Goal: Task Accomplishment & Management: Use online tool/utility

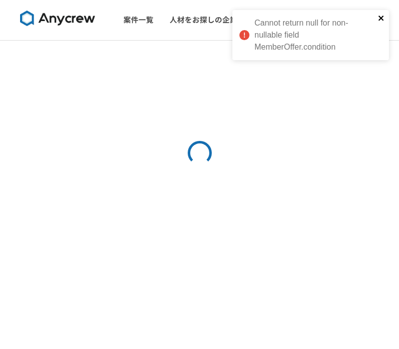
click at [380, 18] on icon "close" at bounding box center [380, 18] width 5 height 5
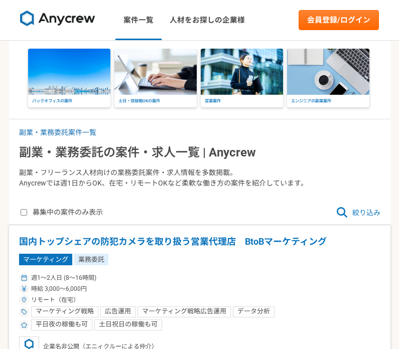
click at [342, 213] on icon at bounding box center [342, 212] width 11 height 11
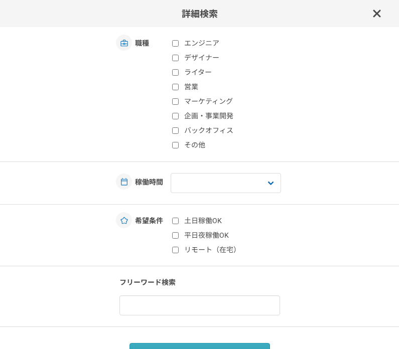
click at [176, 101] on input "マーケティング" at bounding box center [175, 101] width 7 height 7
checkbox input "true"
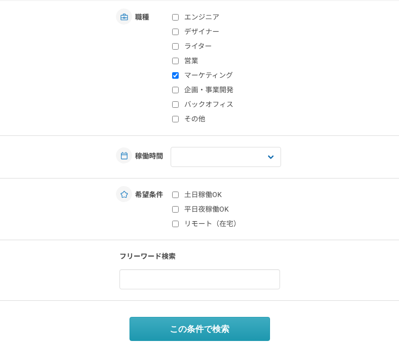
click at [182, 221] on label "リモート（在宅）" at bounding box center [231, 224] width 119 height 11
click at [179, 221] on input "リモート（在宅）" at bounding box center [175, 224] width 7 height 7
checkbox input "true"
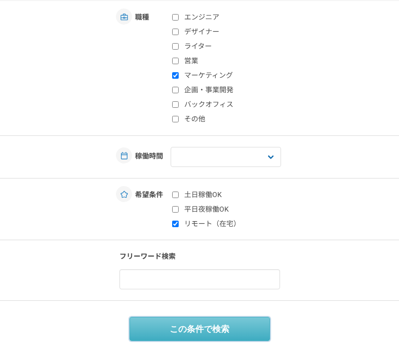
click at [194, 337] on button "この条件で検索" at bounding box center [199, 329] width 140 height 24
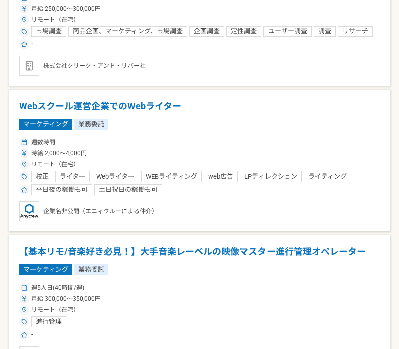
scroll to position [472, 0]
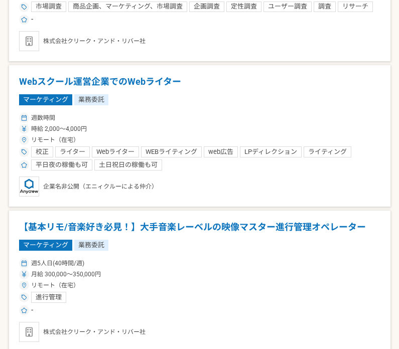
click at [118, 87] on h1 "Webスクール運営企業でのWebライター" at bounding box center [199, 81] width 361 height 13
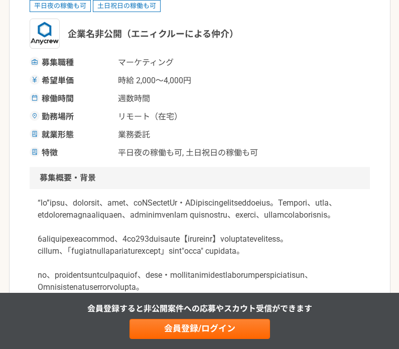
scroll to position [152, 0]
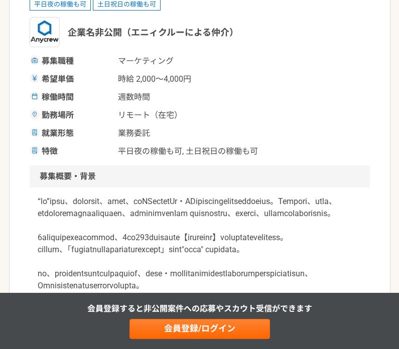
click at [128, 100] on span "週数時間" at bounding box center [168, 97] width 100 height 12
click at [133, 124] on div "募集職種 マーケティング 希望単価 時給 2,000〜4,000円 稼働時間 週数時間 勤務場所 リモート（在宅） 就業形態 業務委託 特徴 平日夜の稼働も可…" at bounding box center [200, 106] width 340 height 102
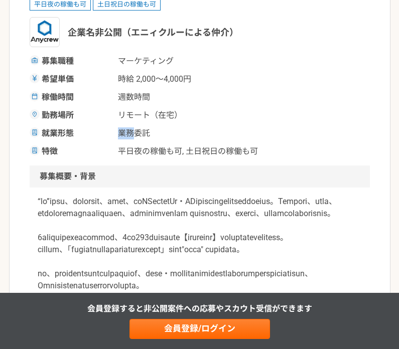
click at [133, 124] on div "募集職種 マーケティング 希望単価 時給 2,000〜4,000円 稼働時間 週数時間 勤務場所 リモート（在宅） 就業形態 業務委託 特徴 平日夜の稼働も可…" at bounding box center [200, 106] width 340 height 102
click at [141, 117] on span "リモート（在宅）" at bounding box center [168, 115] width 100 height 12
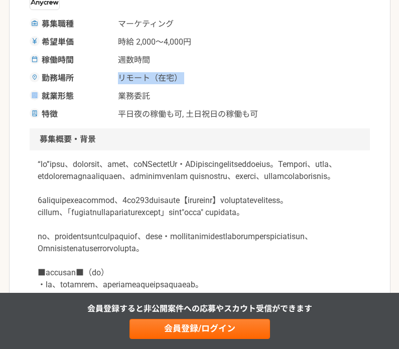
click at [141, 117] on span "平日夜の稼働も可, 土日祝日の稼働も可" at bounding box center [188, 114] width 140 height 12
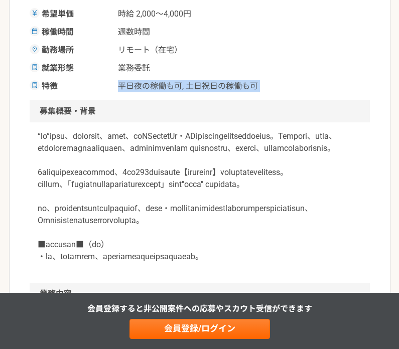
scroll to position [220, 0]
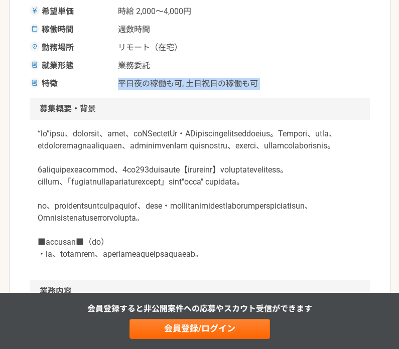
click at [141, 141] on p at bounding box center [200, 194] width 324 height 132
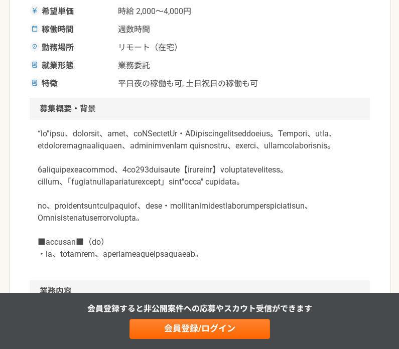
click at [141, 141] on p at bounding box center [200, 194] width 324 height 132
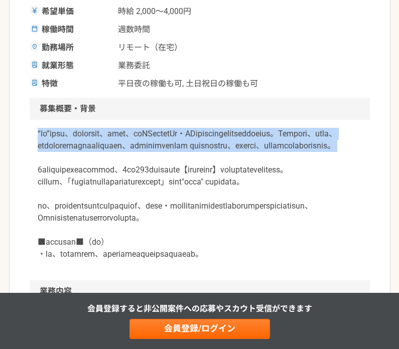
click at [141, 141] on p at bounding box center [200, 194] width 324 height 132
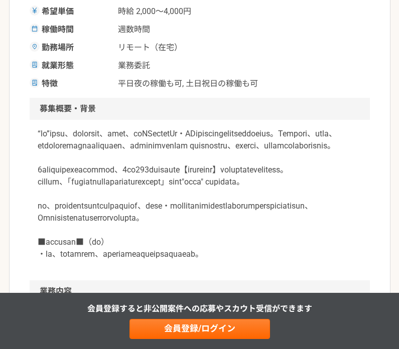
click at [134, 137] on p at bounding box center [200, 194] width 324 height 132
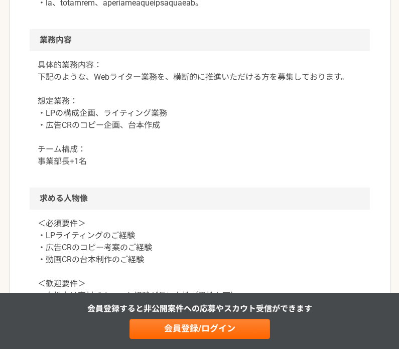
scroll to position [471, 0]
click at [134, 137] on p "具体的業務内容： 下記のような、Webライター業務を、横断的に推進いただける方を募集しております。 想定業務： ・LPの構成企画、ライティング業務 ・広告CR…" at bounding box center [200, 114] width 324 height 108
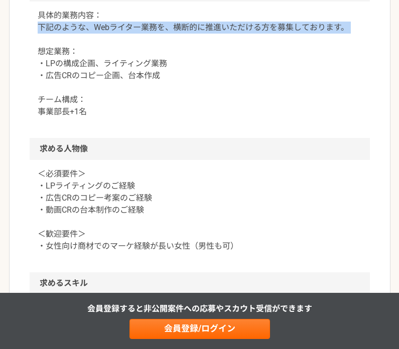
click at [134, 118] on p "具体的業務内容： 下記のような、Webライター業務を、横断的に推進いただける方を募集しております。 想定業務： ・LPの構成企画、ライティング業務 ・広告CR…" at bounding box center [200, 64] width 324 height 108
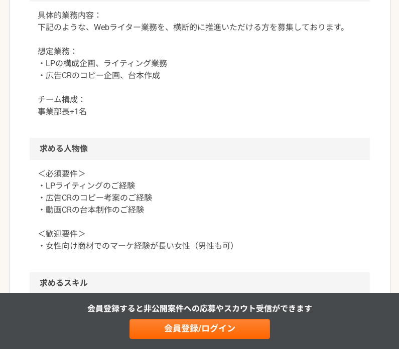
click at [134, 118] on p "具体的業務内容： 下記のような、Webライター業務を、横断的に推進いただける方を募集しております。 想定業務： ・LPの構成企画、ライティング業務 ・広告CR…" at bounding box center [200, 64] width 324 height 108
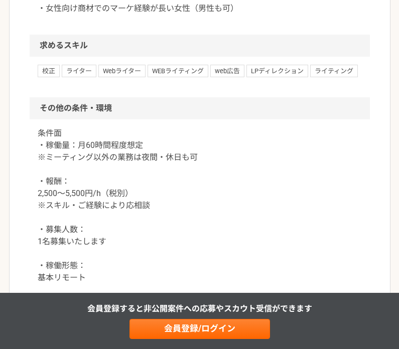
scroll to position [984, 0]
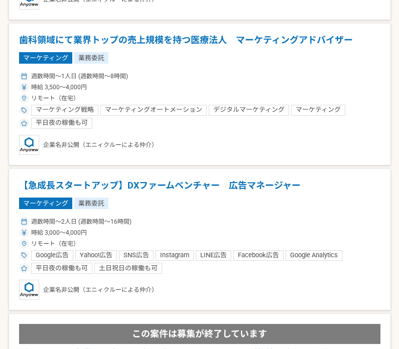
scroll to position [1119, 0]
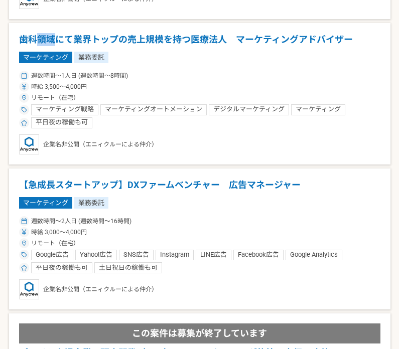
click at [41, 42] on h1 "歯科領域にて業界トップの売上規模を持つ医療法人　マーケティングアドバイザー" at bounding box center [199, 39] width 361 height 13
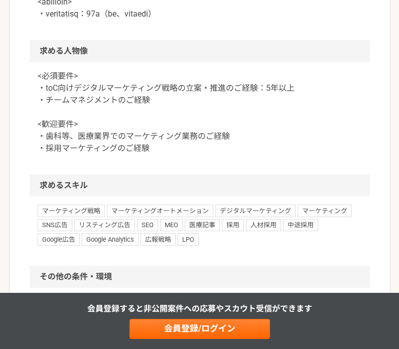
scroll to position [702, 0]
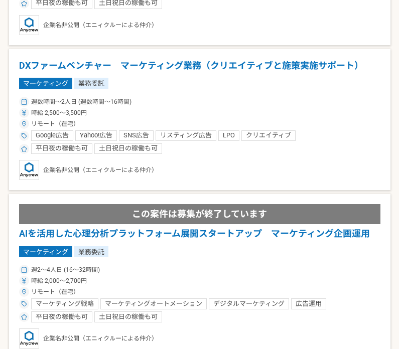
scroll to position [3146, 0]
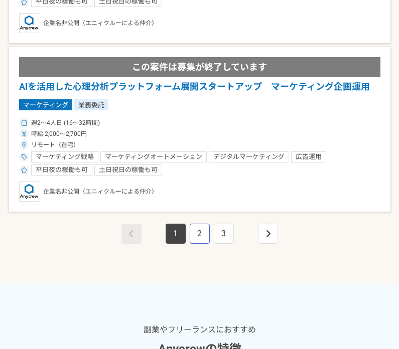
click at [204, 238] on link "2" at bounding box center [200, 234] width 20 height 20
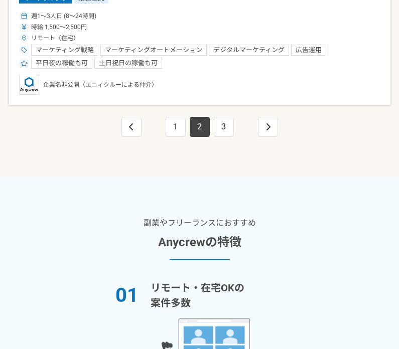
scroll to position [3481, 0]
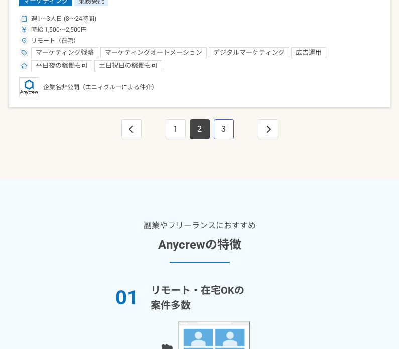
click at [220, 135] on link "3" at bounding box center [224, 129] width 20 height 20
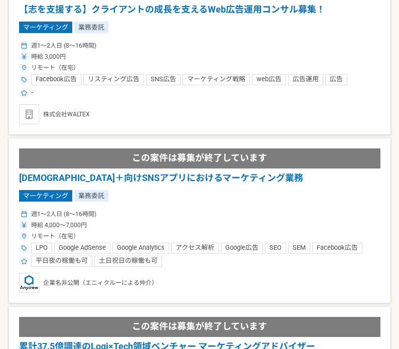
scroll to position [1119, 0]
